Goal: Information Seeking & Learning: Find contact information

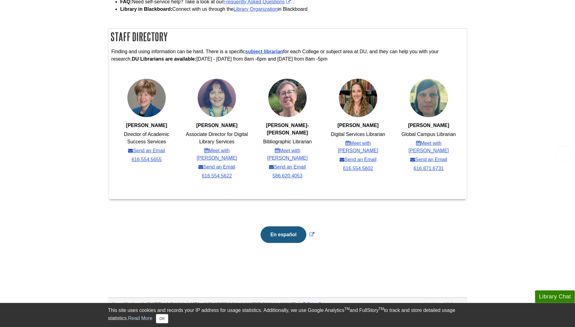
scroll to position [273, 0]
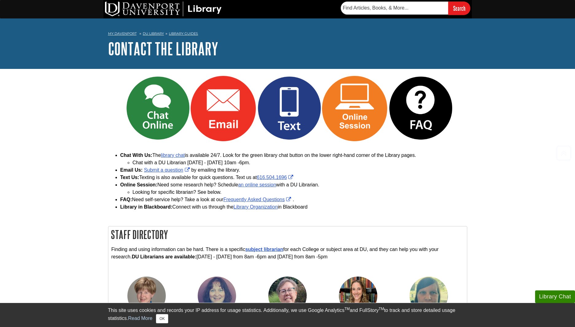
scroll to position [226, 0]
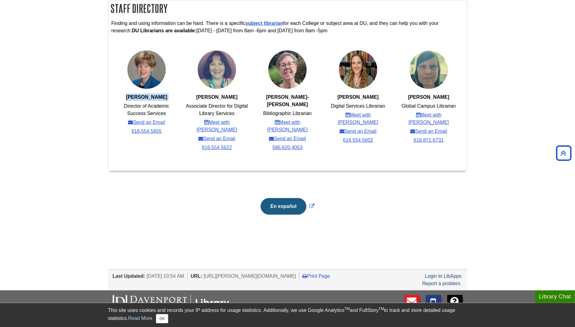
drag, startPoint x: 170, startPoint y: 97, endPoint x: 124, endPoint y: 99, distance: 45.8
click at [124, 99] on ul "[PERSON_NAME] Director of Academic Success Services Send an Email 616.554.5655" at bounding box center [147, 93] width 70 height 86
copy strong "[PERSON_NAME]"
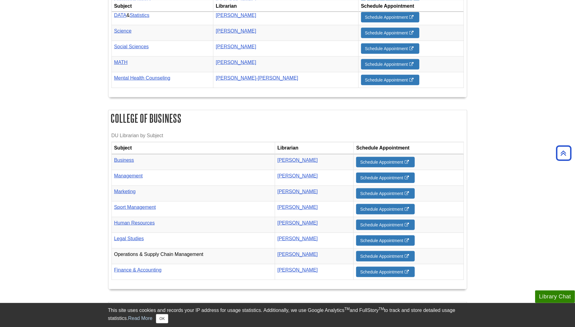
scroll to position [455, 0]
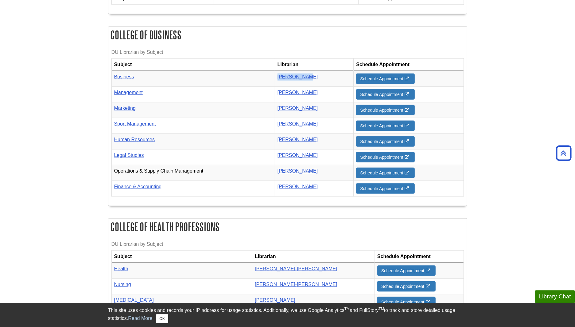
drag, startPoint x: 324, startPoint y: 71, endPoint x: 288, endPoint y: 73, distance: 35.7
click at [288, 73] on td "[PERSON_NAME]" at bounding box center [314, 79] width 79 height 16
copy link "[PERSON_NAME]"
click at [465, 76] on div "DU Librarian by Subject Subject Librarian Schedule Appointment Business [PERSON…" at bounding box center [287, 124] width 359 height 163
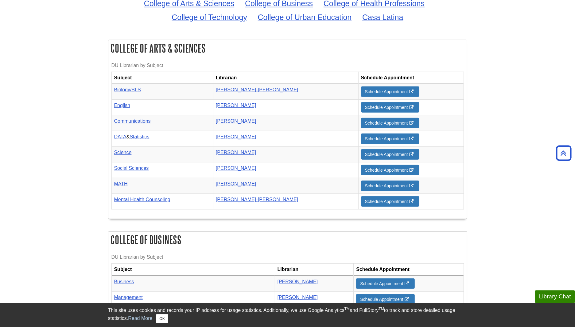
scroll to position [250, 0]
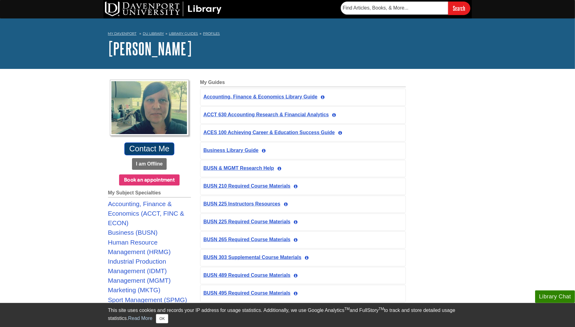
click at [142, 147] on link "Contact Me" at bounding box center [149, 148] width 50 height 13
